Goal: Navigation & Orientation: Find specific page/section

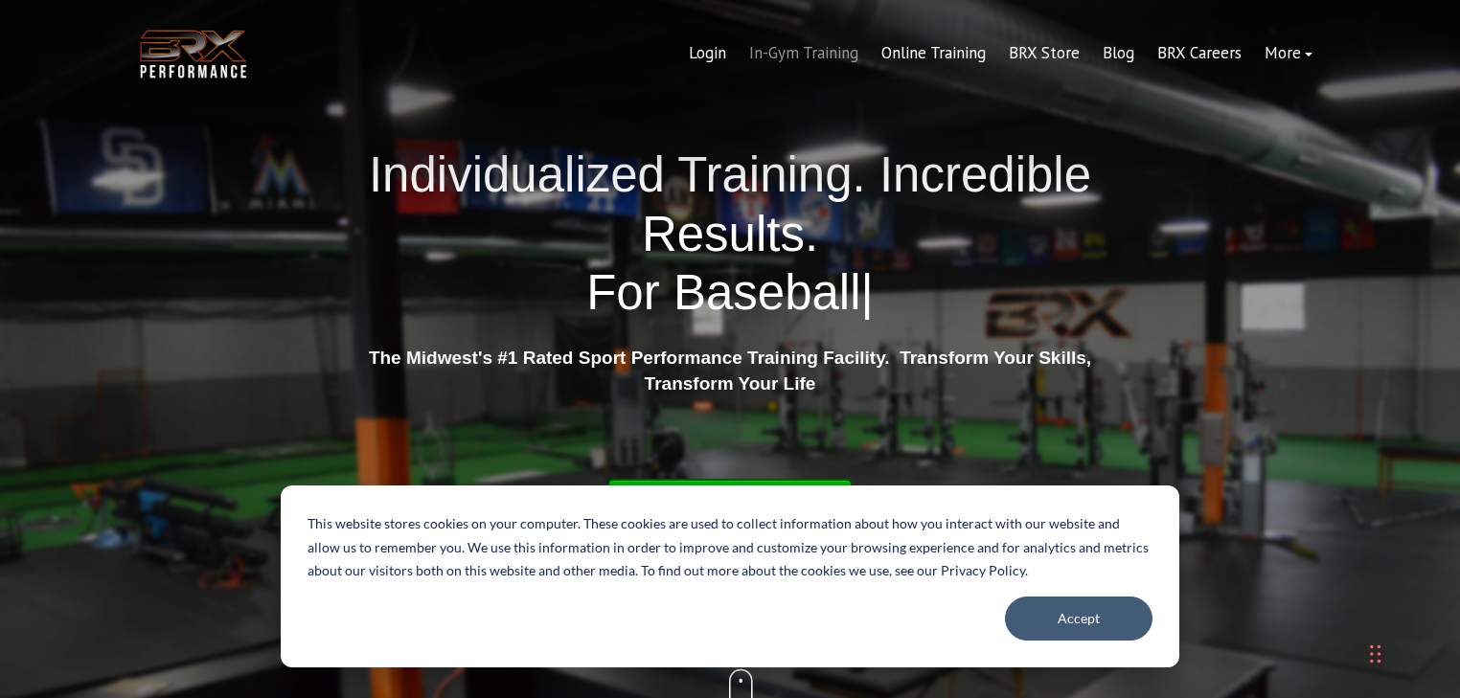
click at [793, 50] on link "In-Gym Training" at bounding box center [803, 54] width 132 height 46
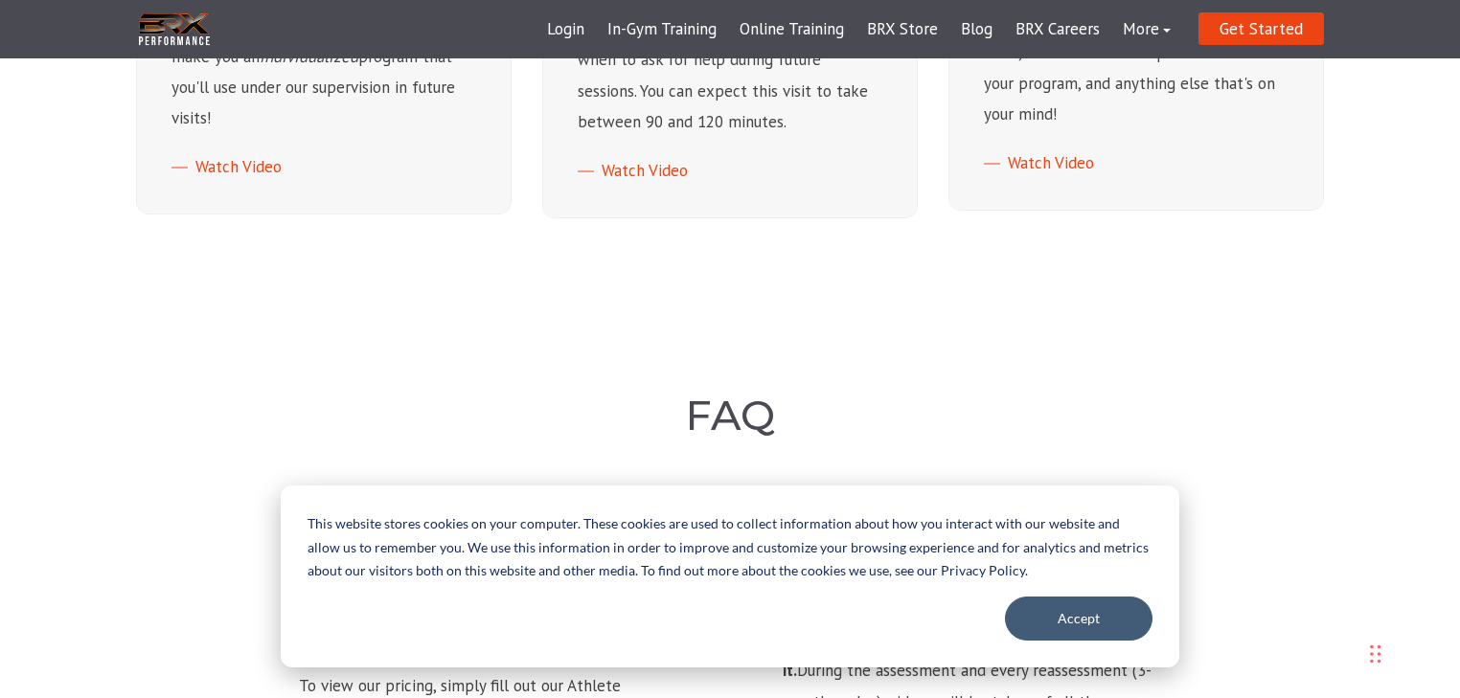
scroll to position [1839, 0]
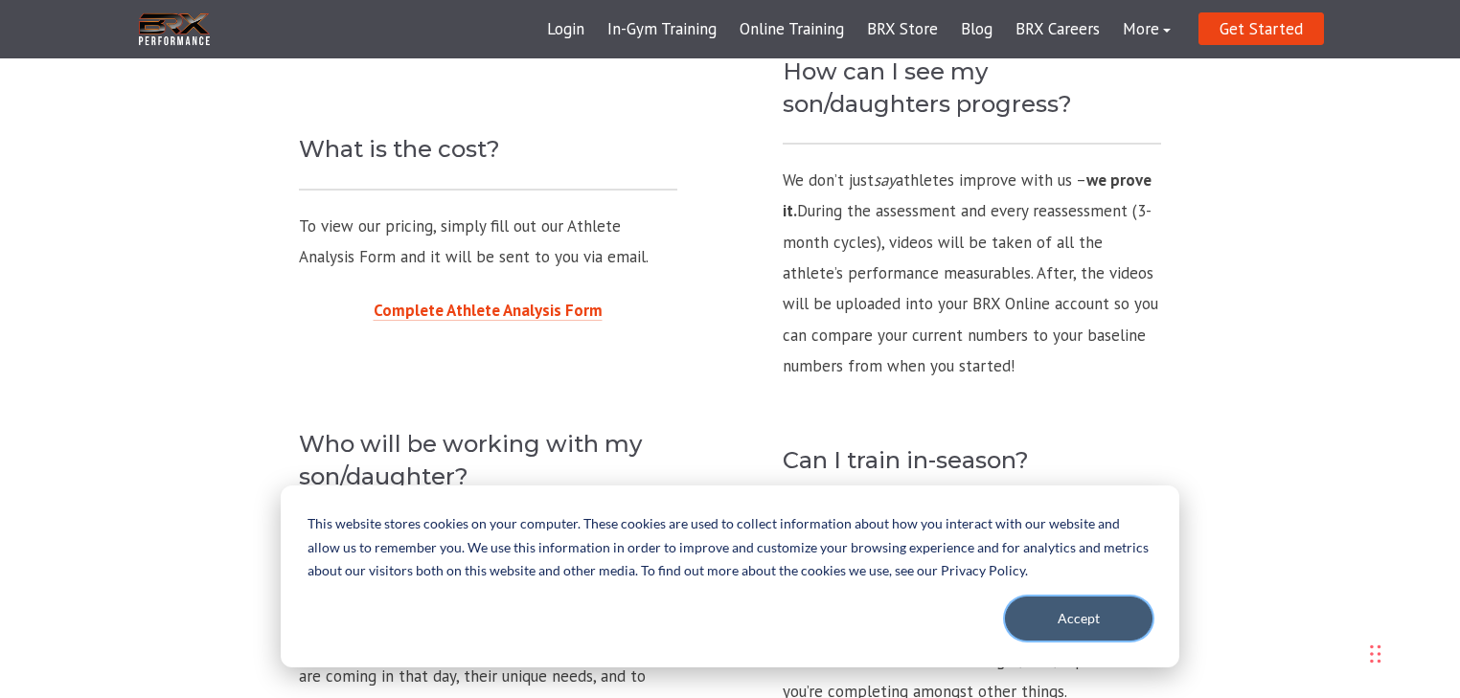
click at [1064, 604] on button "Accept" at bounding box center [1078, 619] width 147 height 44
